Goal: Information Seeking & Learning: Learn about a topic

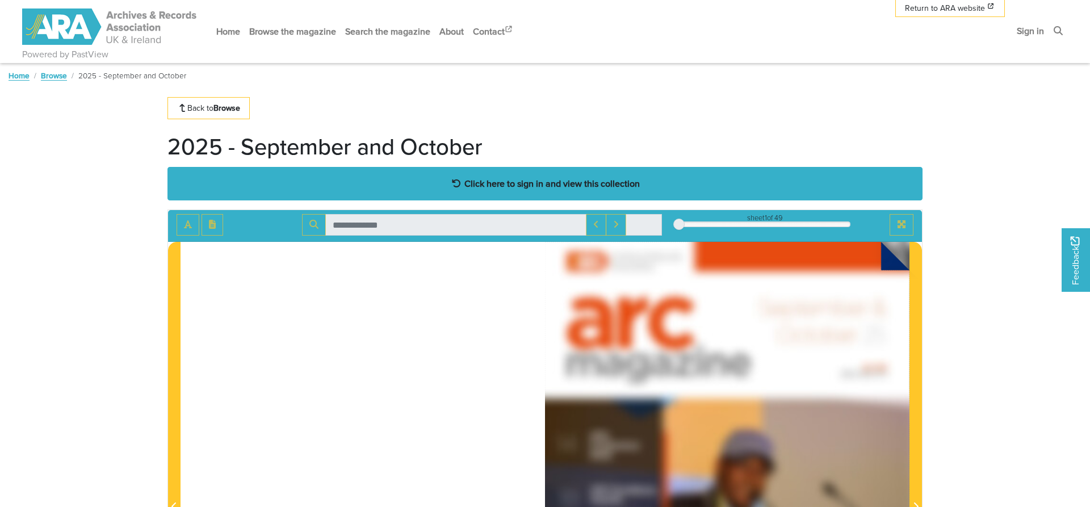
click at [566, 194] on div "Click here to sign in and view this collection" at bounding box center [544, 183] width 755 height 33
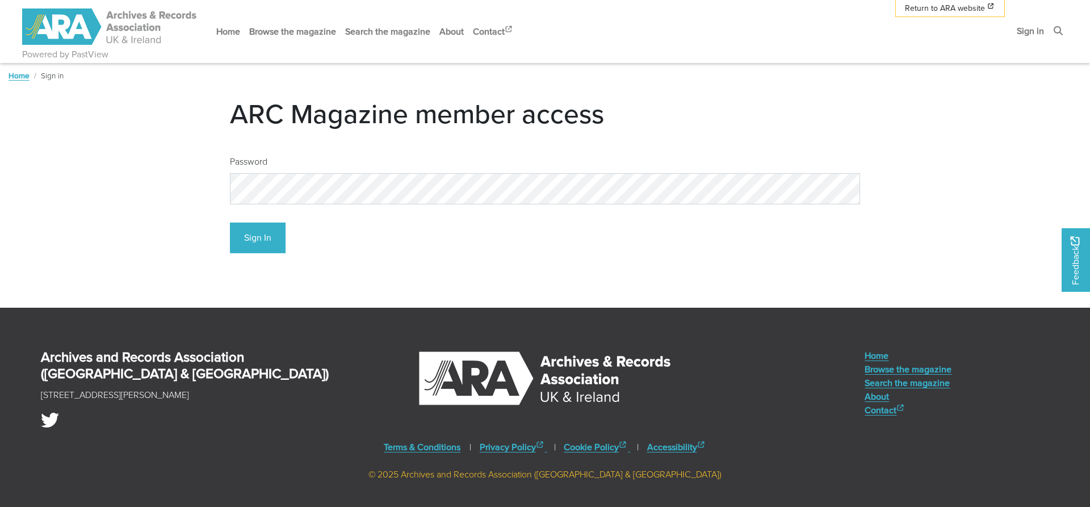
click at [296, 242] on div "Sign In" at bounding box center [545, 233] width 630 height 40
click at [273, 241] on button "Sign In" at bounding box center [258, 237] width 56 height 31
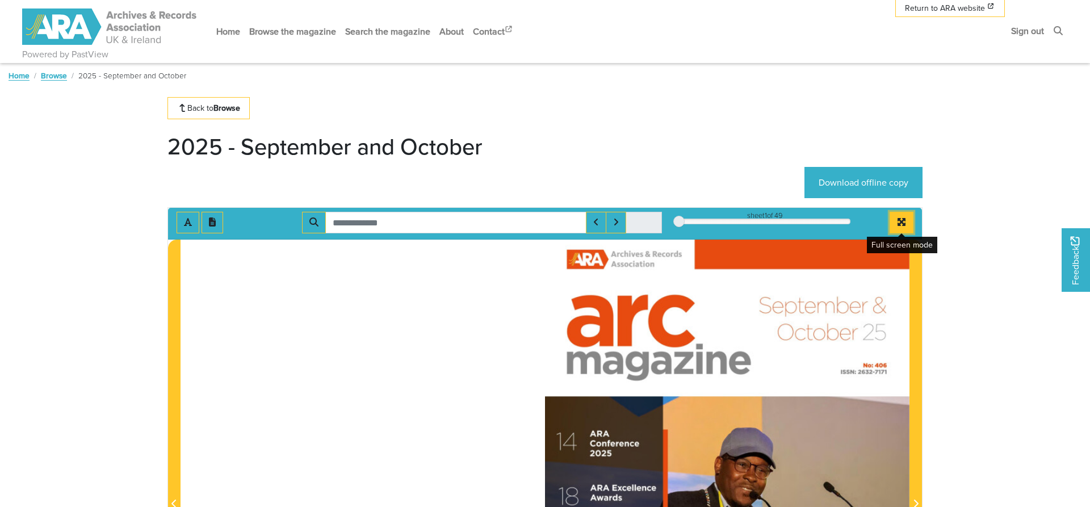
click at [900, 228] on button "Full screen mode" at bounding box center [901, 223] width 24 height 22
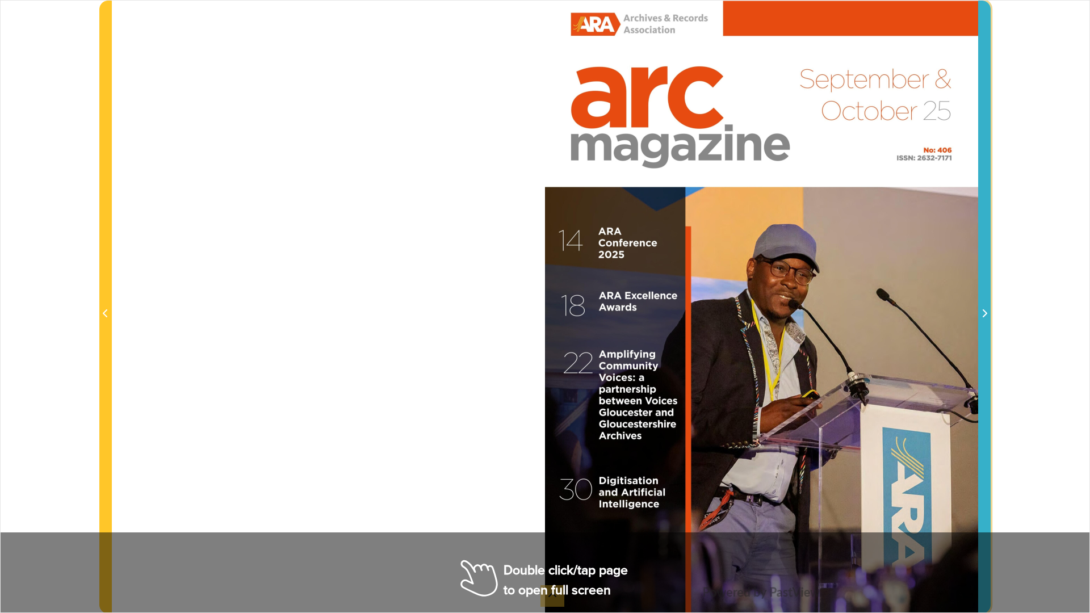
click at [985, 322] on span "Next Page" at bounding box center [983, 307] width 11 height 612
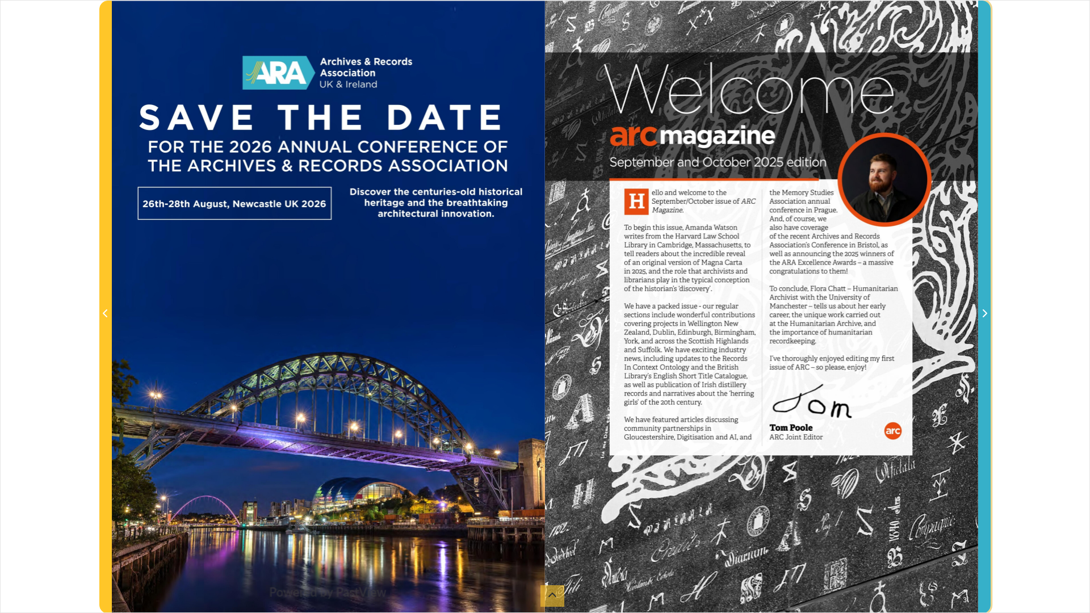
click at [985, 322] on span "Next Page" at bounding box center [983, 307] width 11 height 612
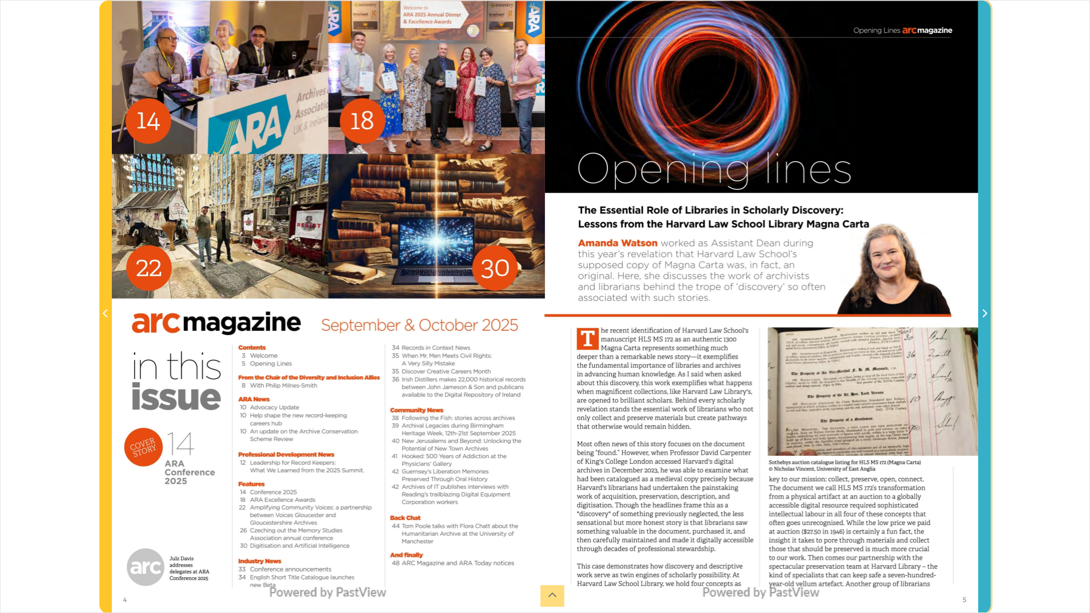
click at [985, 322] on span "Next Page" at bounding box center [983, 307] width 11 height 612
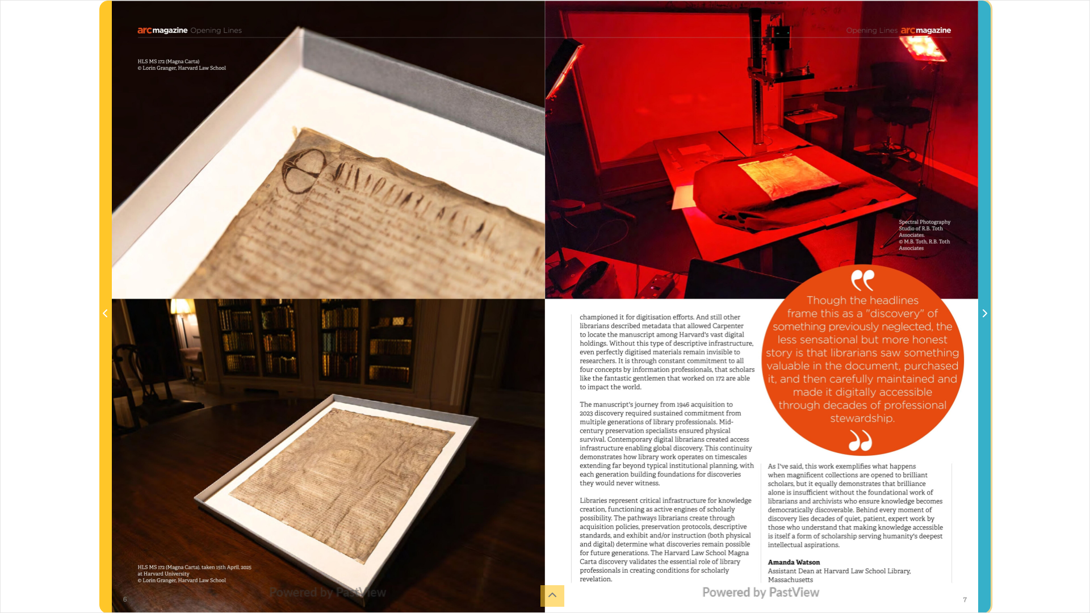
click at [985, 322] on span "Next Page" at bounding box center [983, 307] width 11 height 612
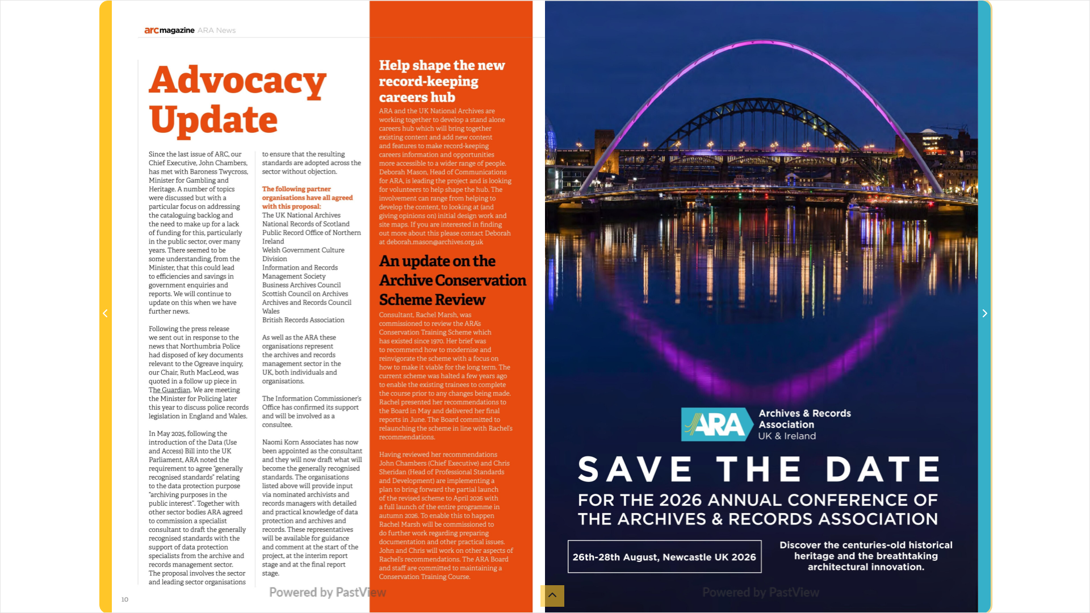
click at [985, 322] on span "Next Page" at bounding box center [983, 307] width 11 height 612
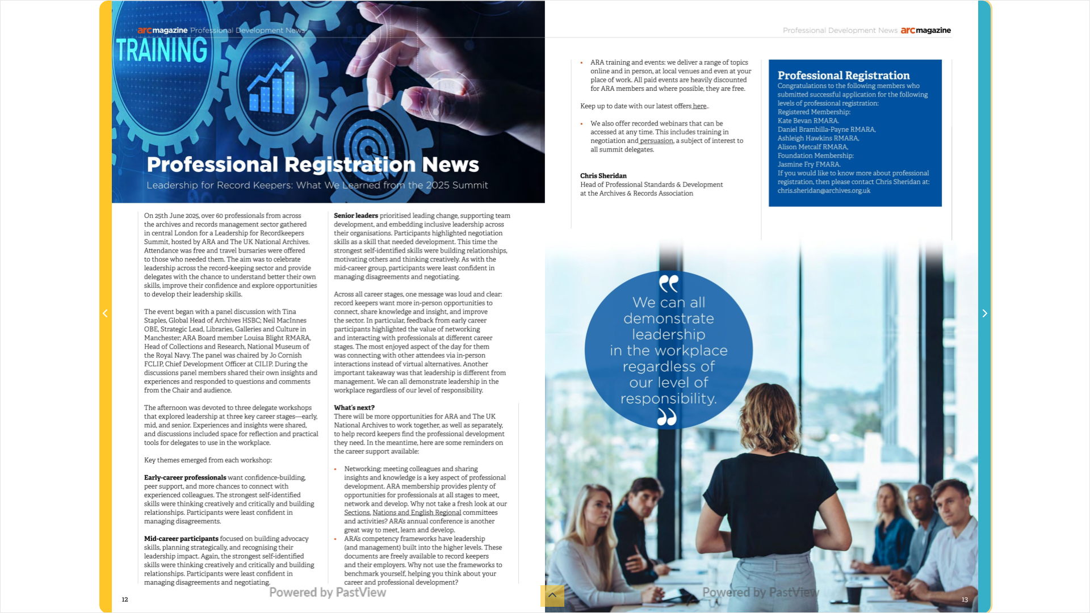
click at [985, 322] on span "Next Page" at bounding box center [983, 307] width 11 height 612
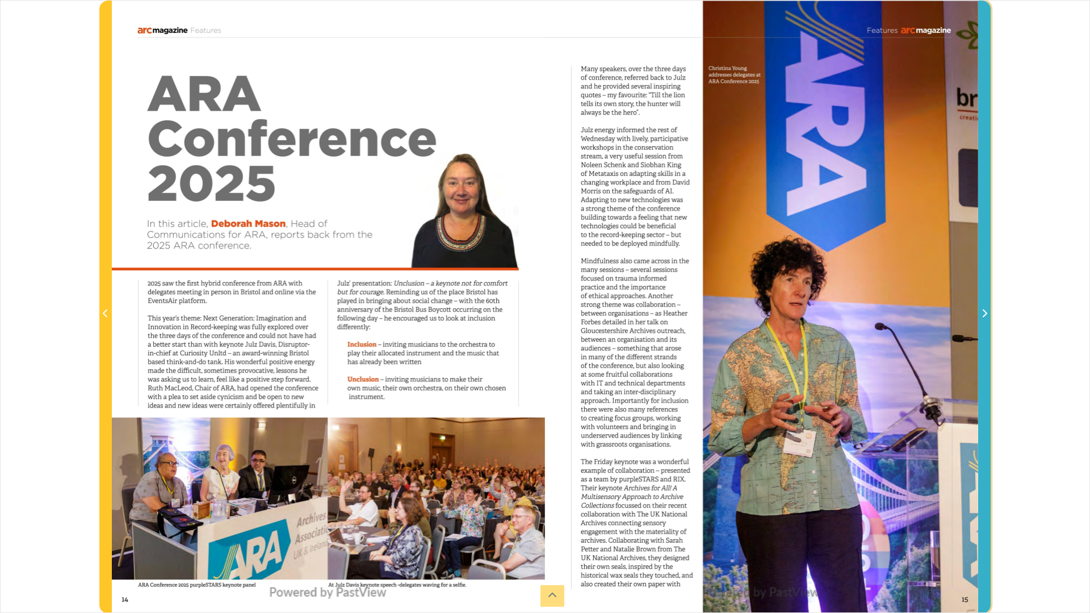
click at [985, 322] on span "Next Page" at bounding box center [983, 307] width 11 height 612
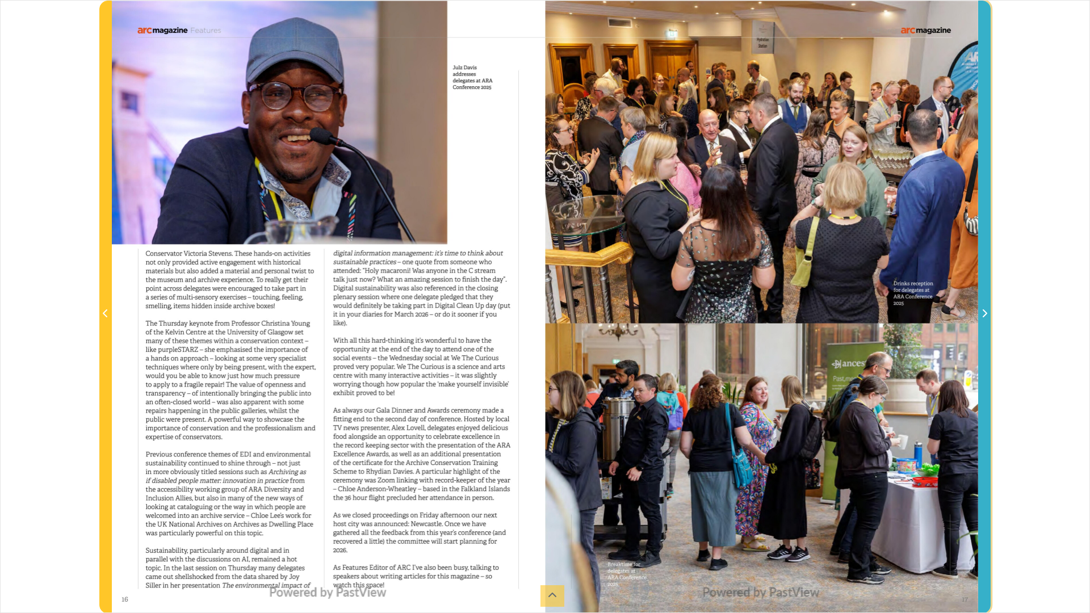
click at [985, 322] on span "Next Page" at bounding box center [983, 307] width 11 height 612
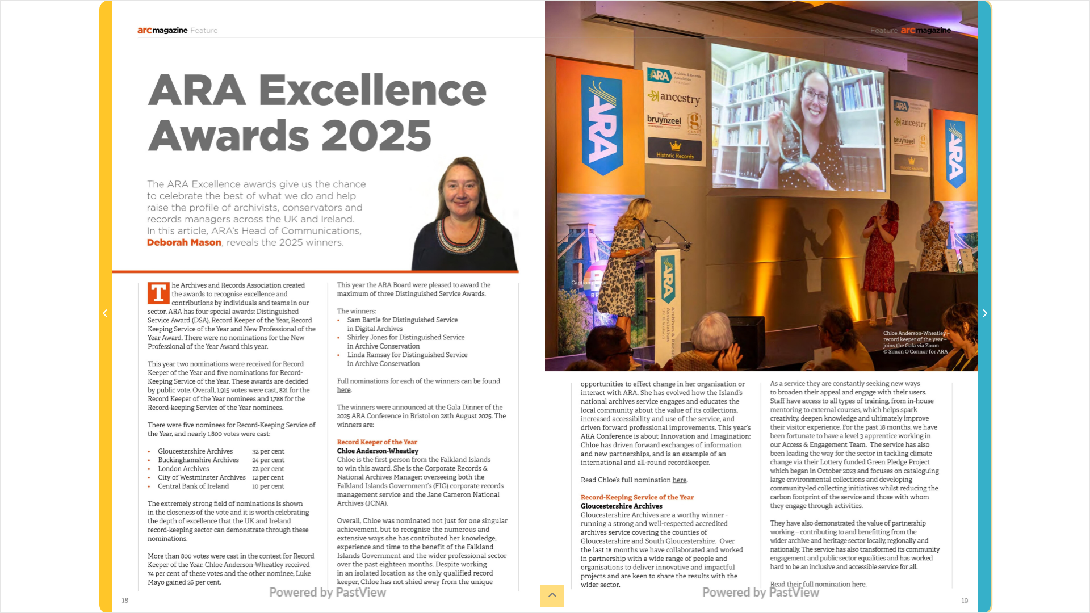
click at [985, 322] on span "Next Page" at bounding box center [983, 307] width 11 height 612
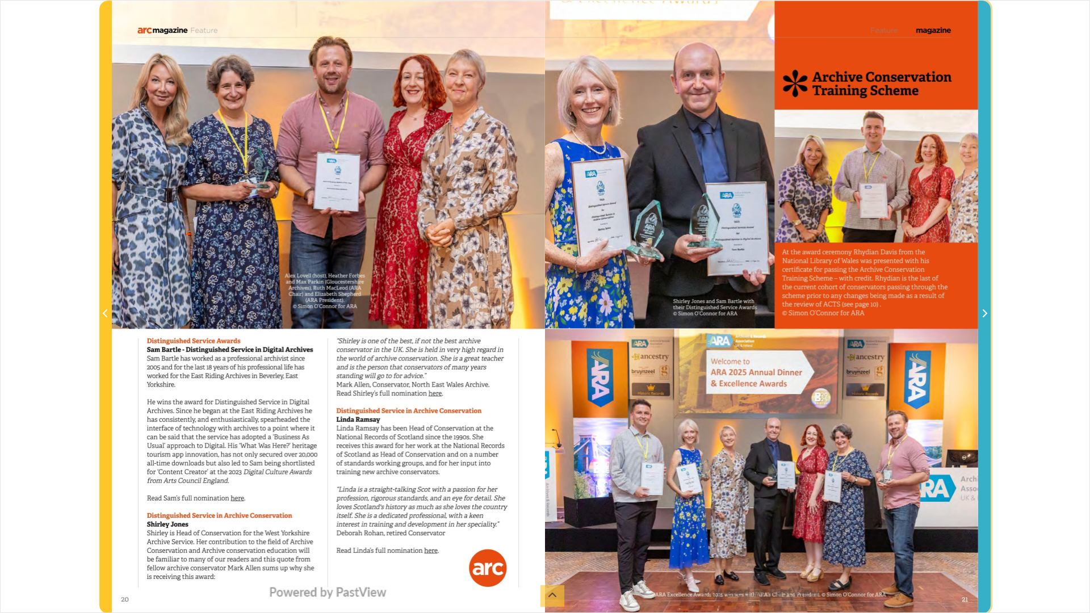
click at [985, 322] on span "Next Page" at bounding box center [983, 307] width 11 height 612
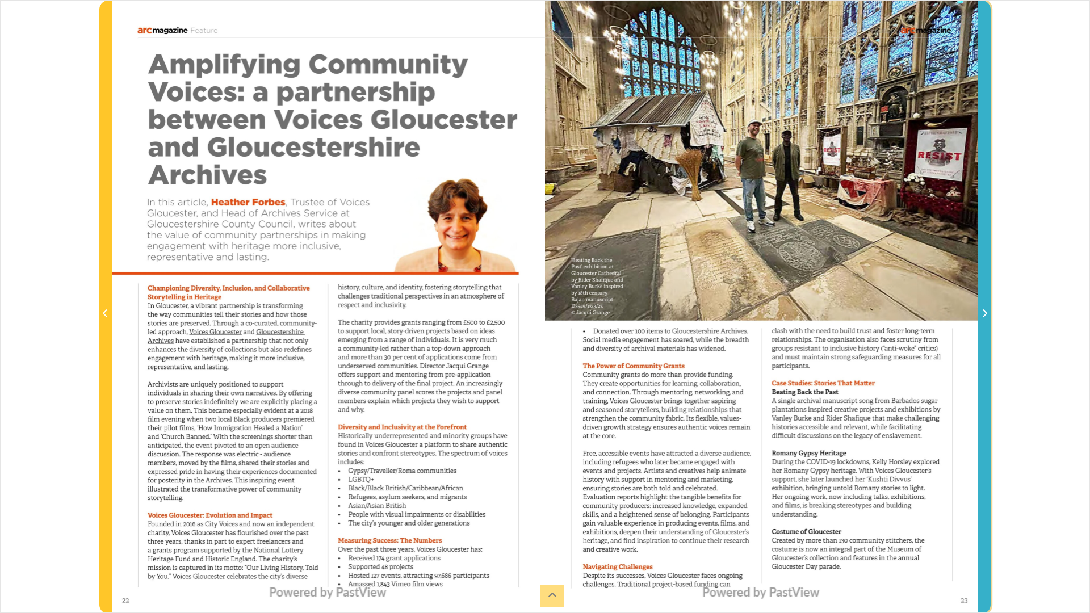
click at [985, 322] on span "Next Page" at bounding box center [983, 307] width 11 height 612
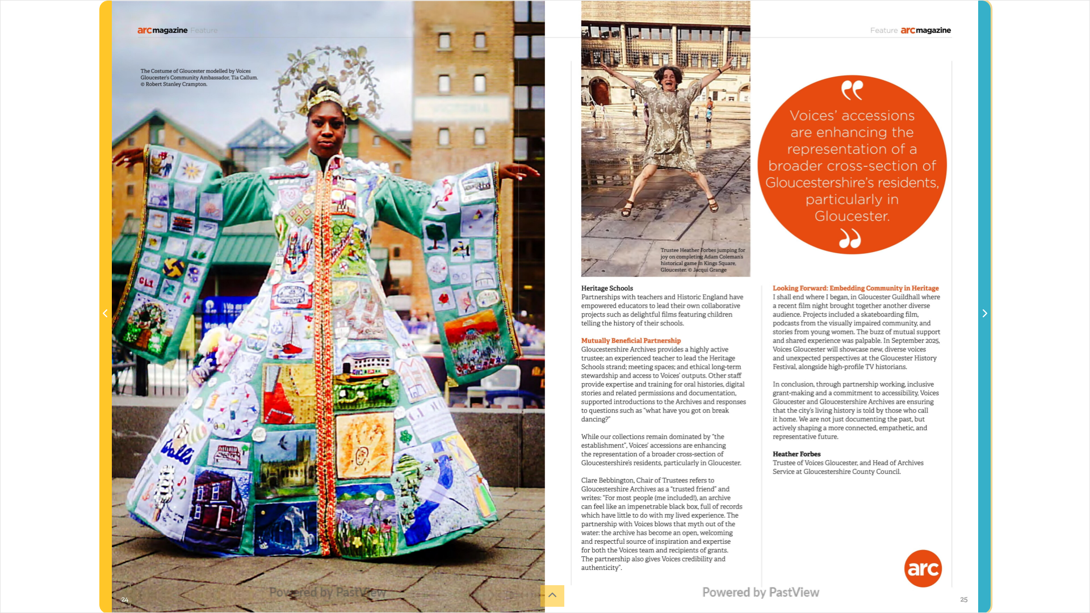
click at [985, 322] on span "Next Page" at bounding box center [983, 307] width 11 height 612
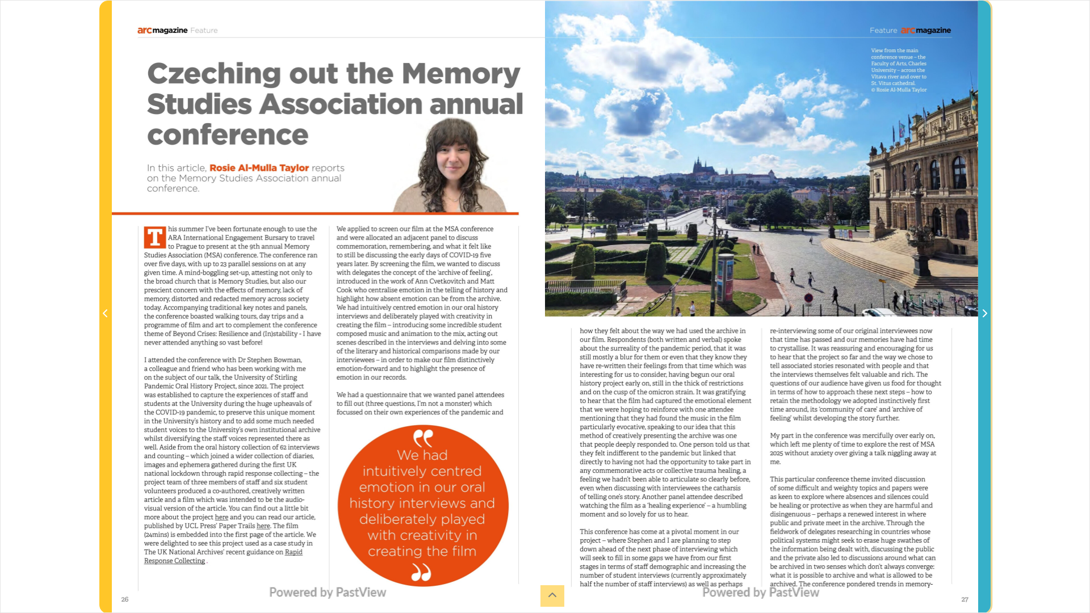
click at [985, 322] on span "Next Page" at bounding box center [983, 307] width 11 height 612
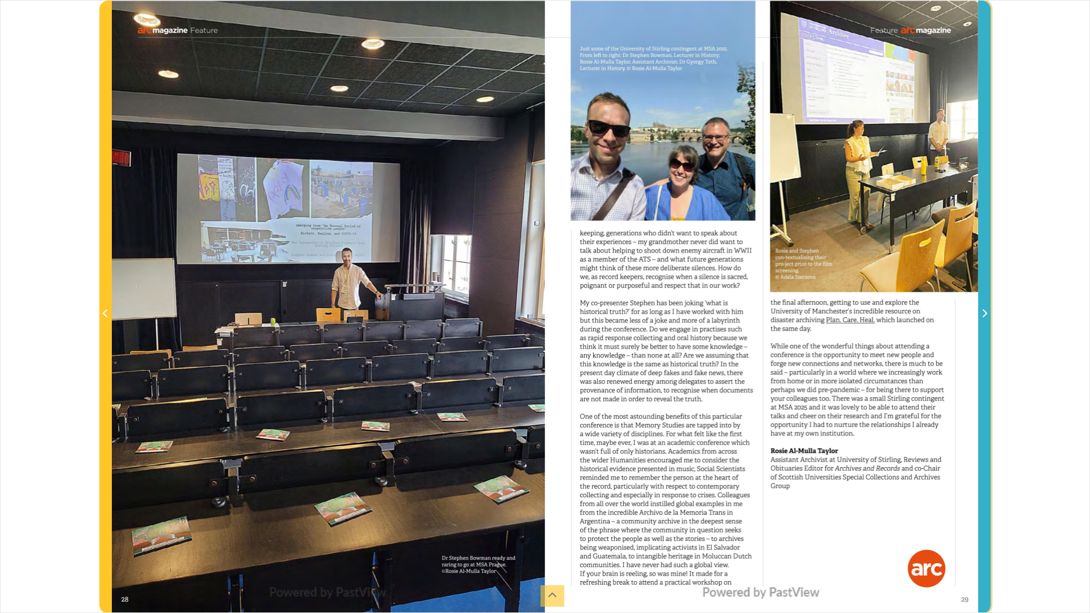
click at [985, 322] on span "Next Page" at bounding box center [983, 307] width 11 height 612
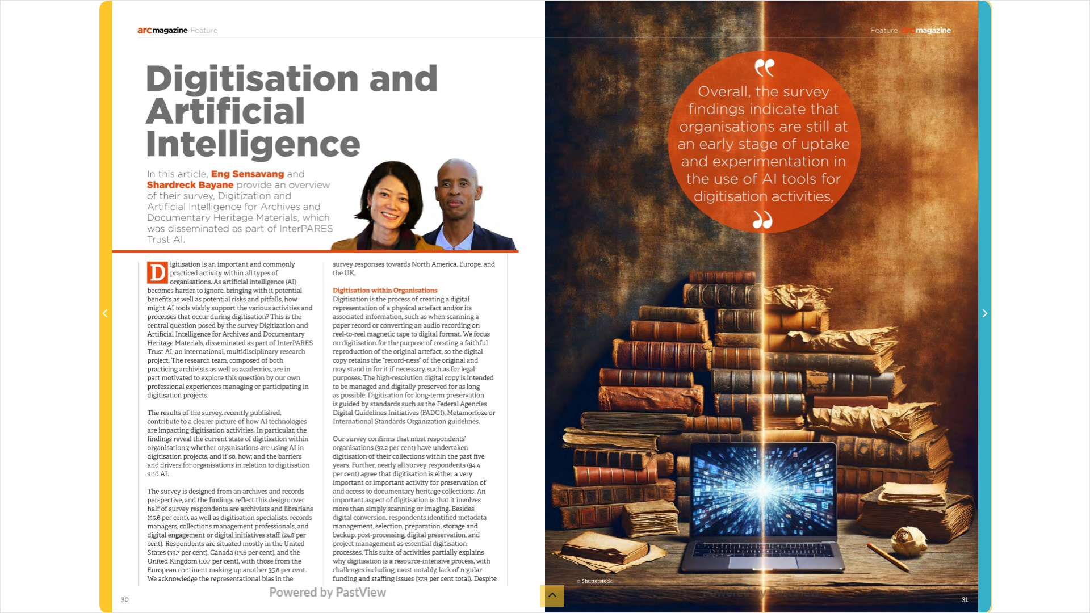
click at [985, 322] on span "Next Page" at bounding box center [983, 307] width 11 height 612
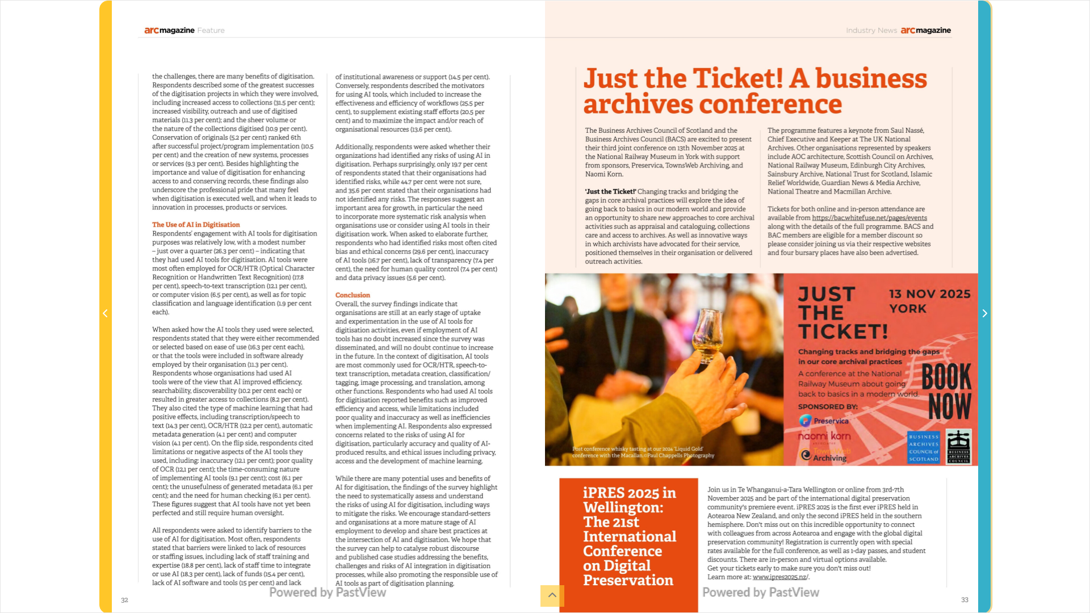
click at [985, 322] on span "Next Page" at bounding box center [983, 307] width 11 height 612
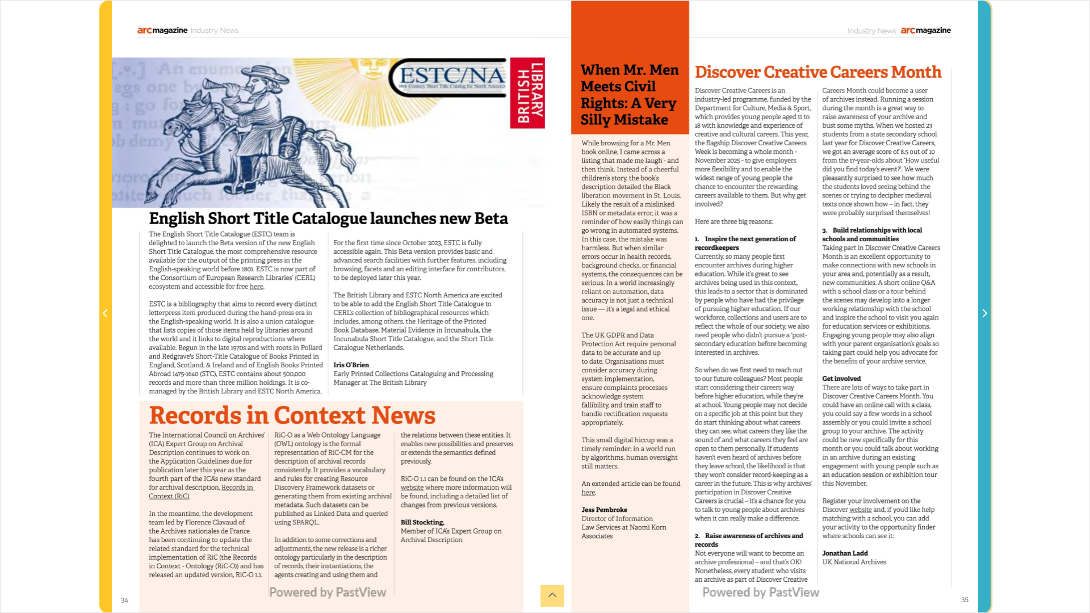
click at [985, 322] on span "Next Page" at bounding box center [983, 307] width 11 height 612
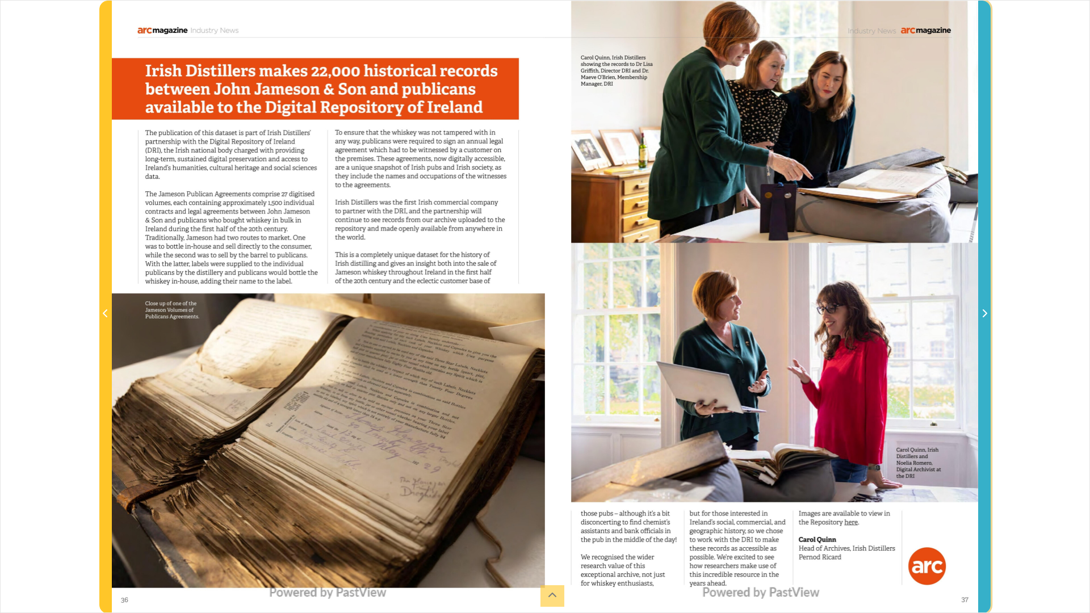
click at [985, 322] on span "Next Page" at bounding box center [983, 307] width 11 height 612
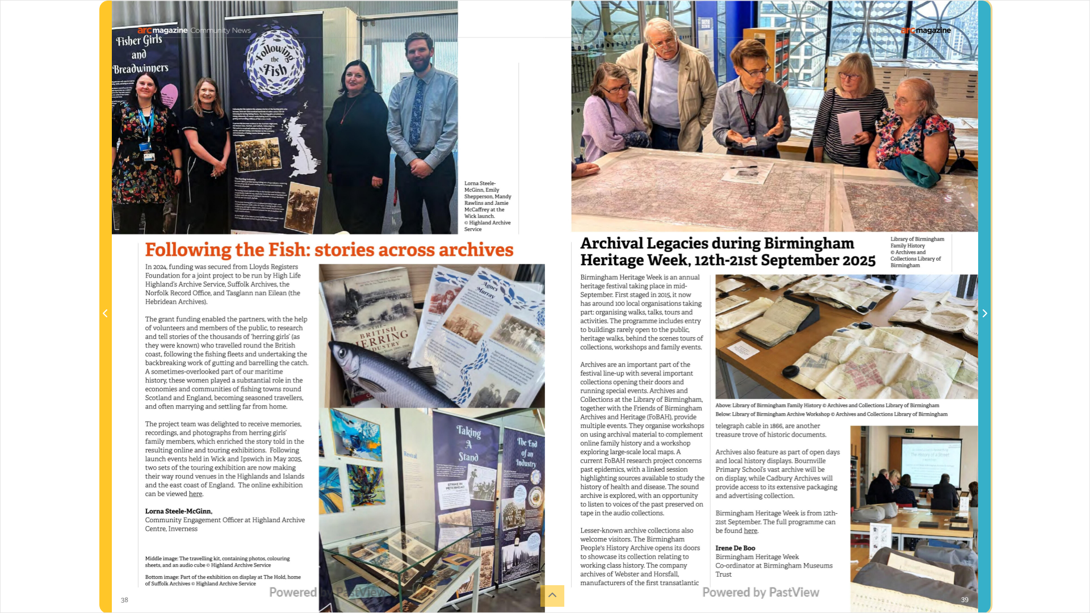
click at [985, 322] on span "Next Page" at bounding box center [983, 307] width 11 height 612
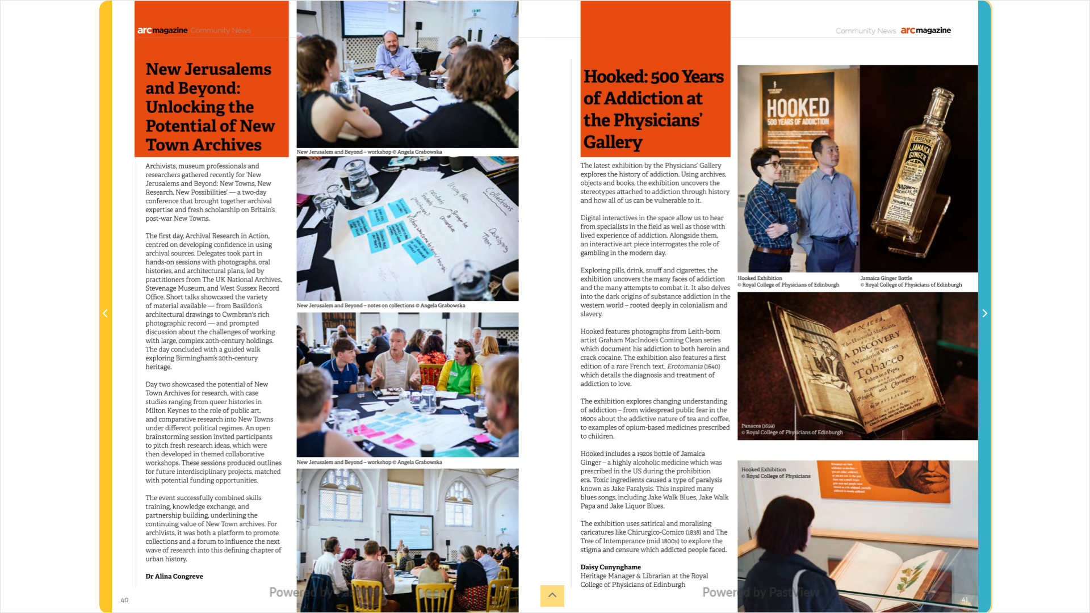
click at [985, 322] on span "Next Page" at bounding box center [983, 307] width 11 height 612
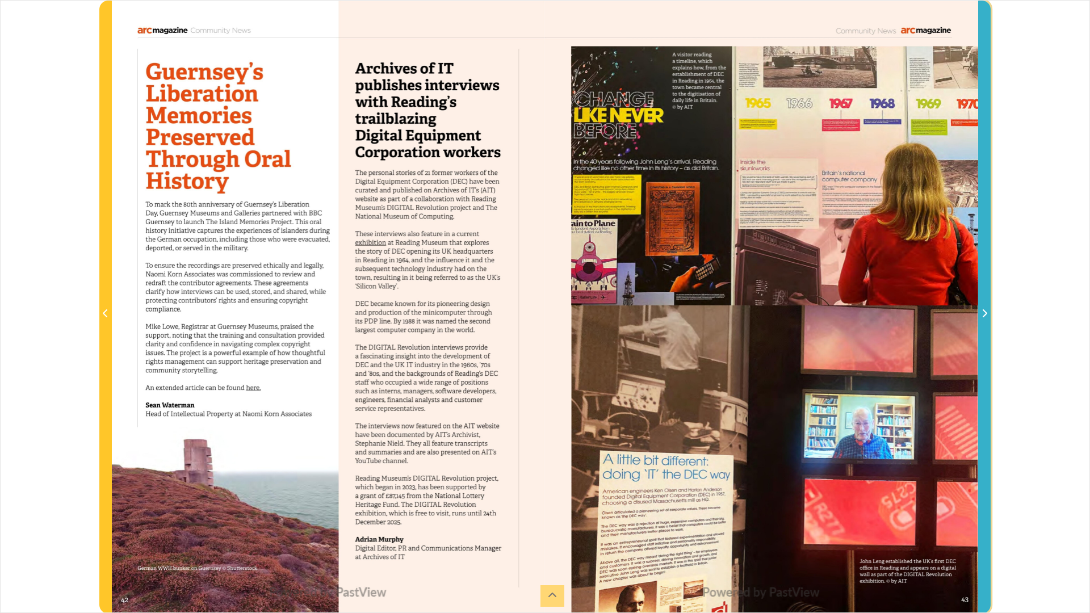
click at [985, 322] on span "Next Page" at bounding box center [983, 307] width 11 height 612
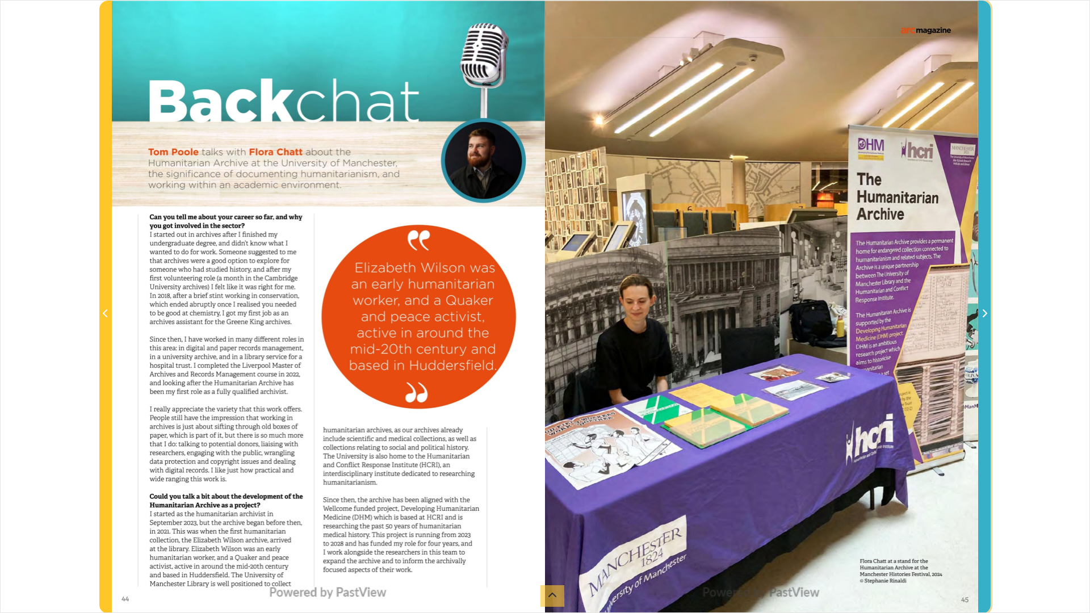
click at [985, 322] on span "Next Page" at bounding box center [983, 307] width 11 height 612
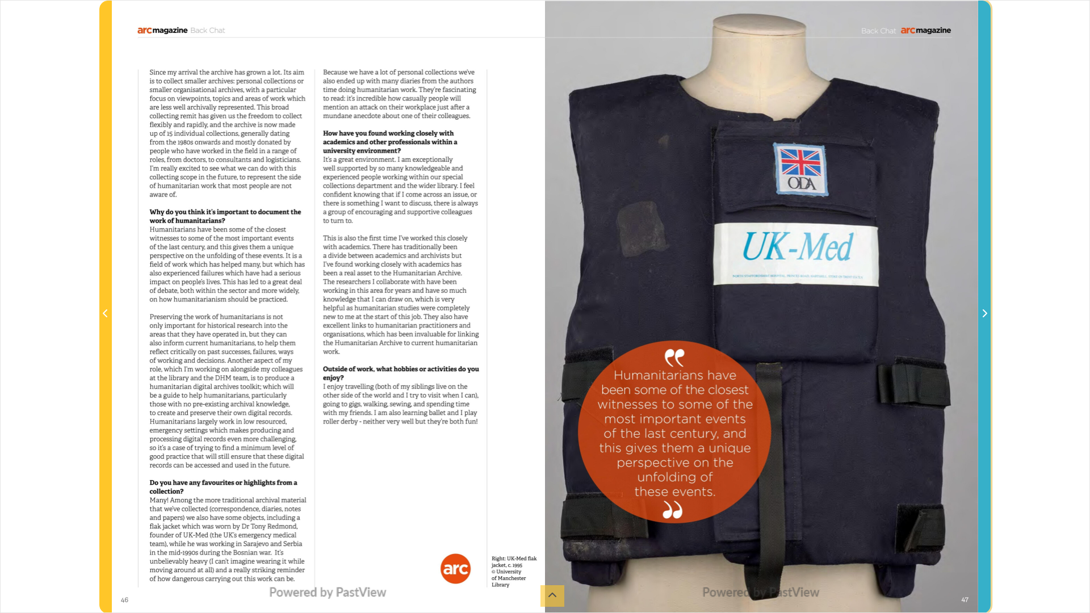
click at [985, 322] on span "Next Page" at bounding box center [983, 307] width 11 height 612
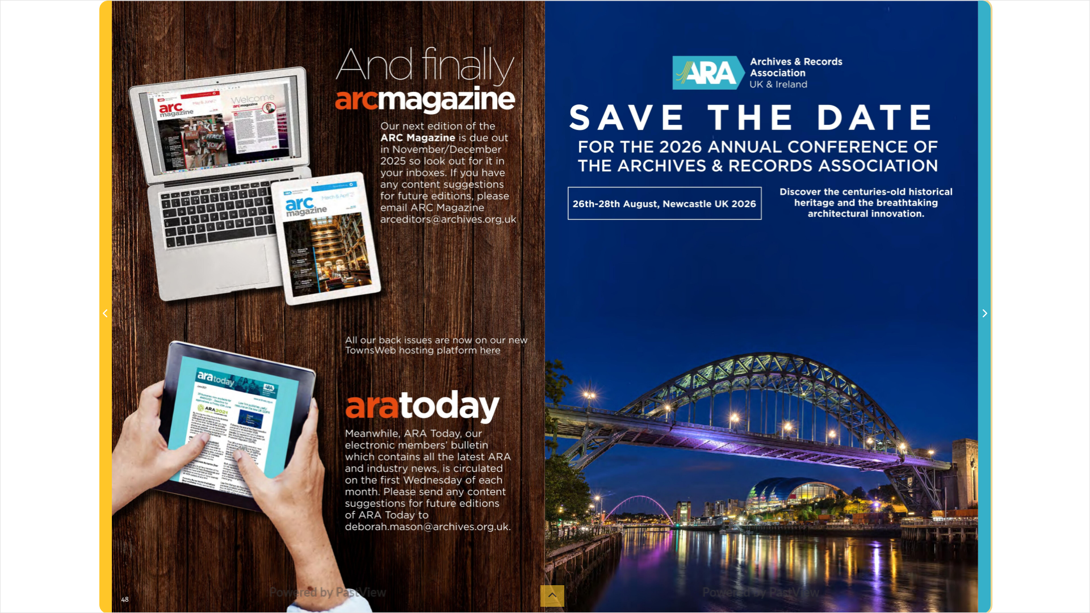
click at [985, 322] on span "Next Page" at bounding box center [983, 307] width 11 height 612
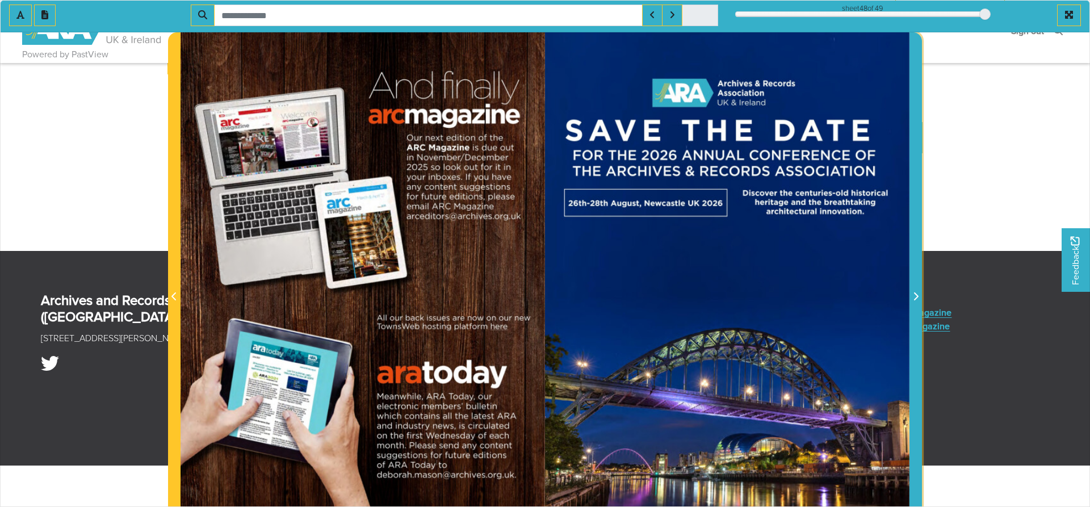
scroll to position [579, 0]
